Goal: Information Seeking & Learning: Learn about a topic

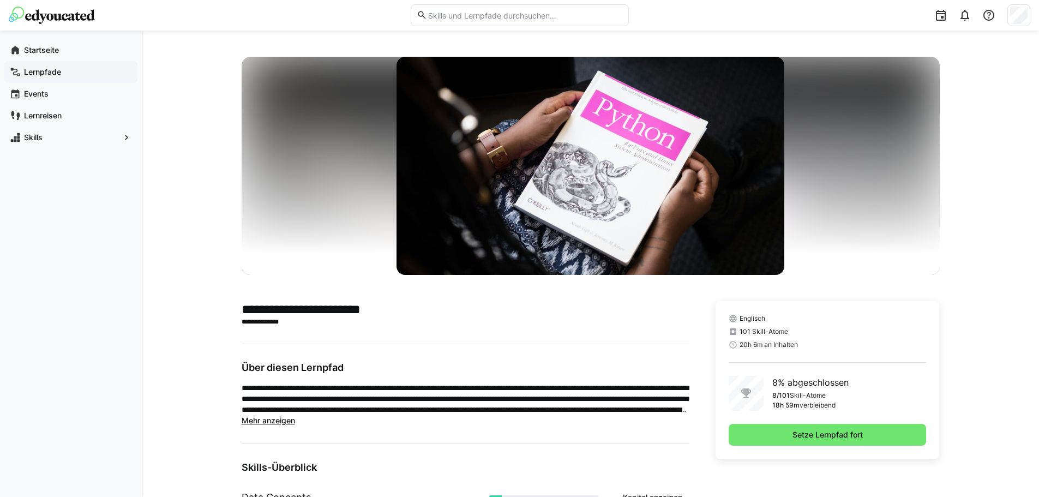
click at [0, 0] on app-navigation-label "Lernpfade" at bounding box center [0, 0] width 0 height 0
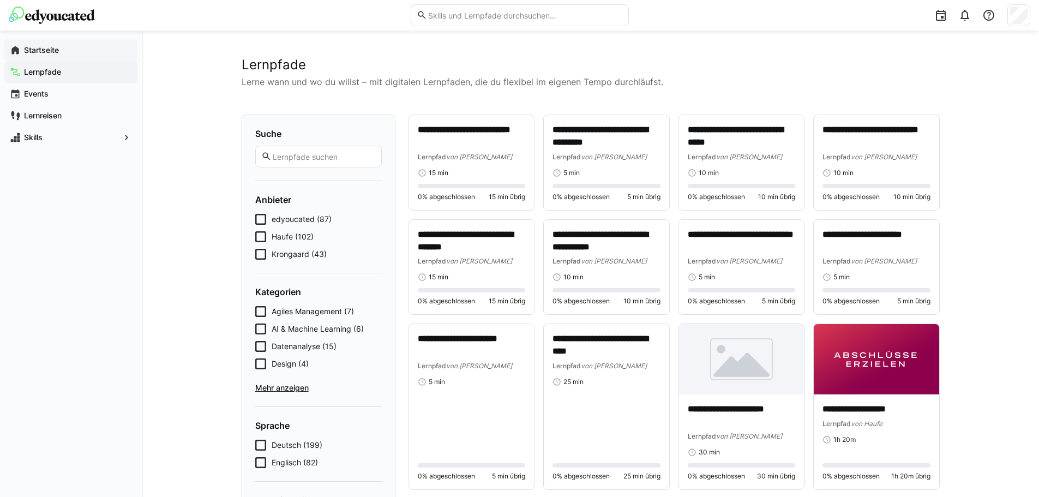
click at [0, 0] on app-navigation-label "Startseite" at bounding box center [0, 0] width 0 height 0
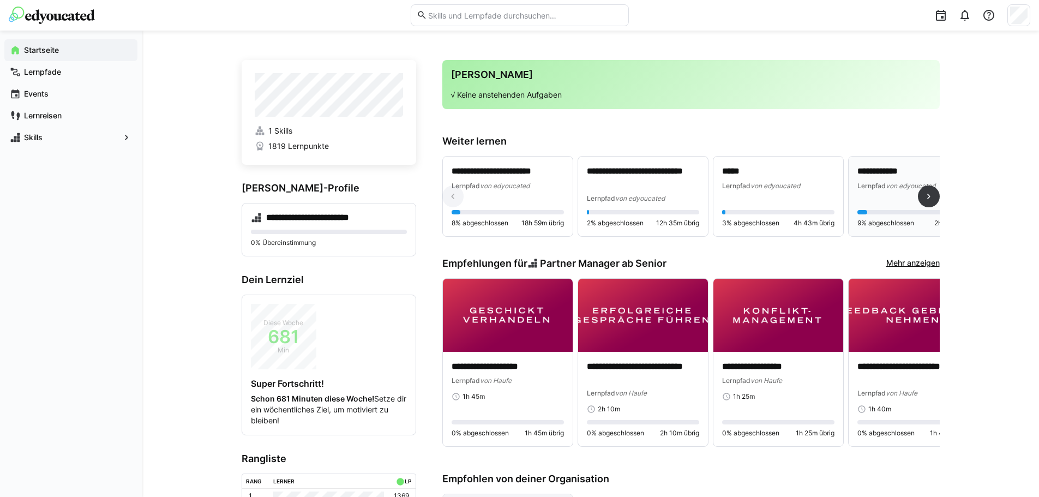
click at [886, 178] on div "**********" at bounding box center [913, 178] width 112 height 26
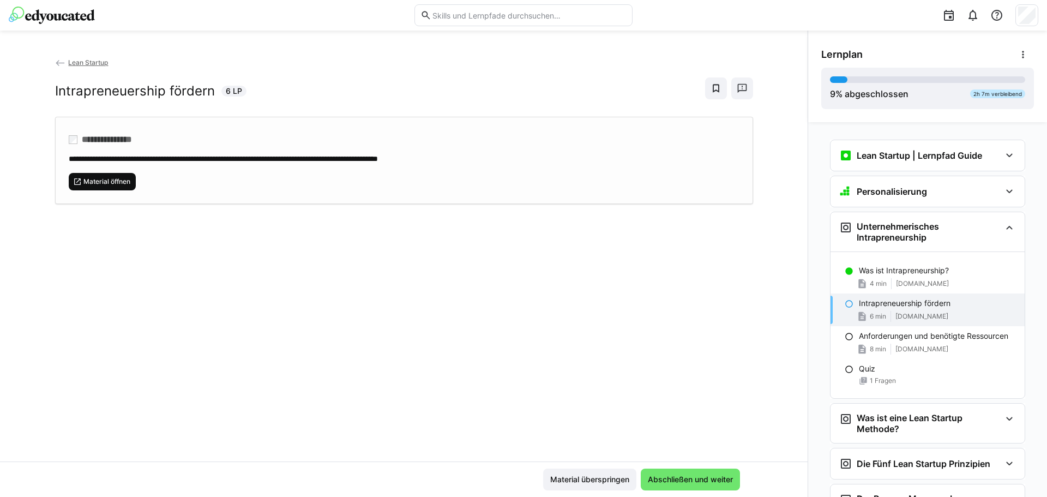
click at [94, 177] on span "Material öffnen" at bounding box center [106, 181] width 49 height 9
